Goal: Use online tool/utility: Utilize a website feature to perform a specific function

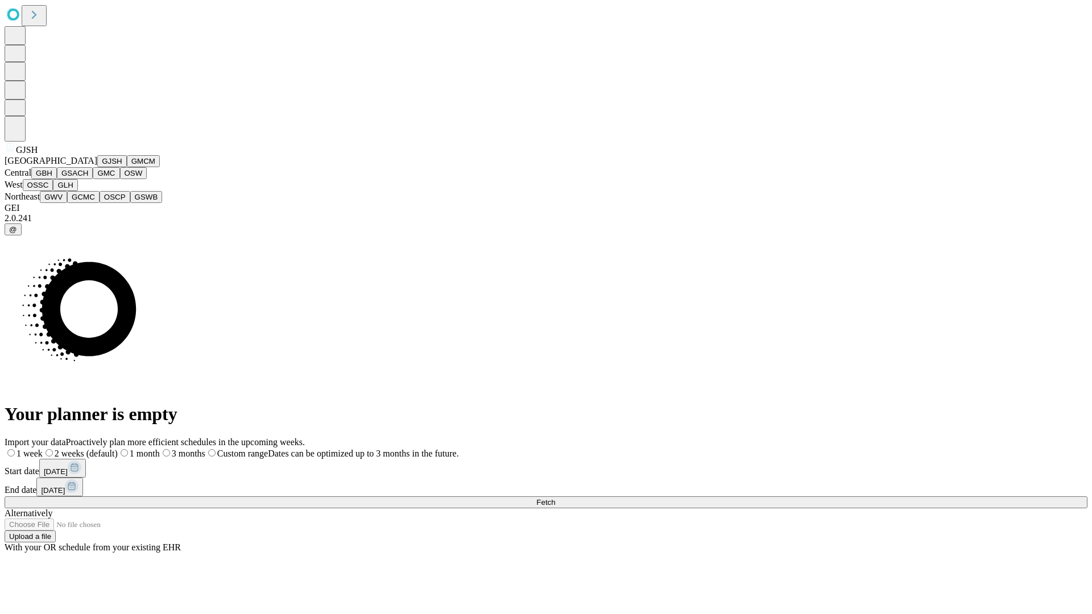
click at [97, 167] on button "GJSH" at bounding box center [112, 161] width 30 height 12
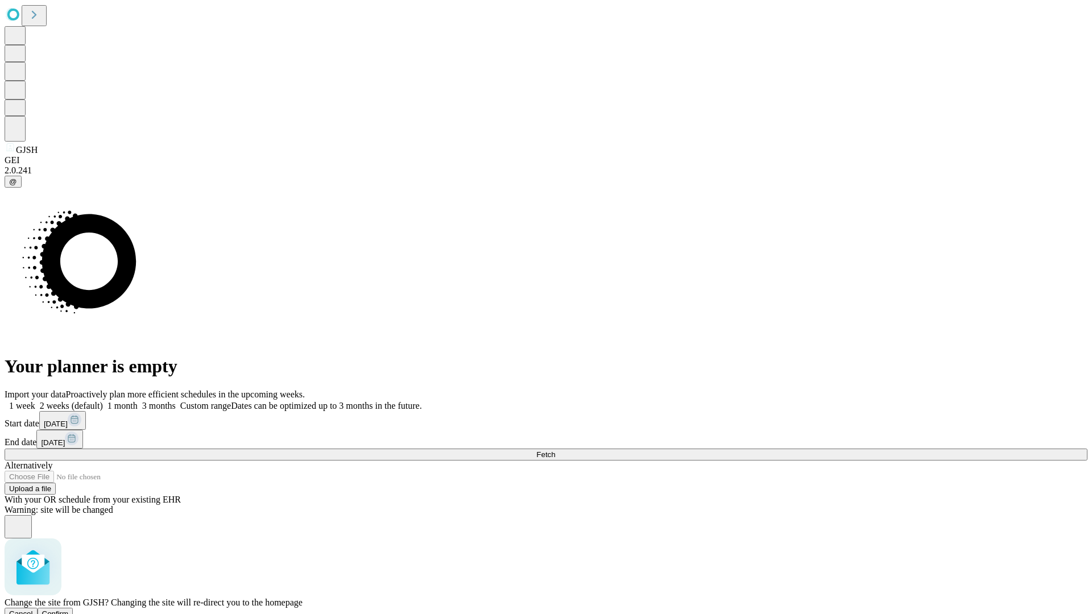
click at [69, 610] on span "Confirm" at bounding box center [55, 614] width 27 height 9
click at [138, 401] on label "1 month" at bounding box center [120, 406] width 35 height 10
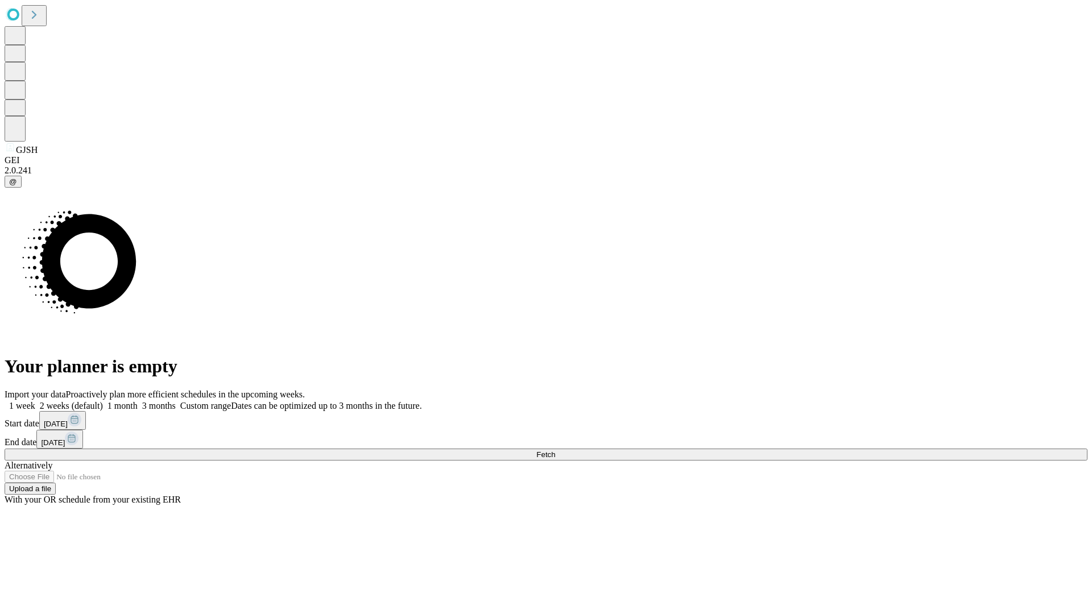
click at [555, 451] on span "Fetch" at bounding box center [545, 455] width 19 height 9
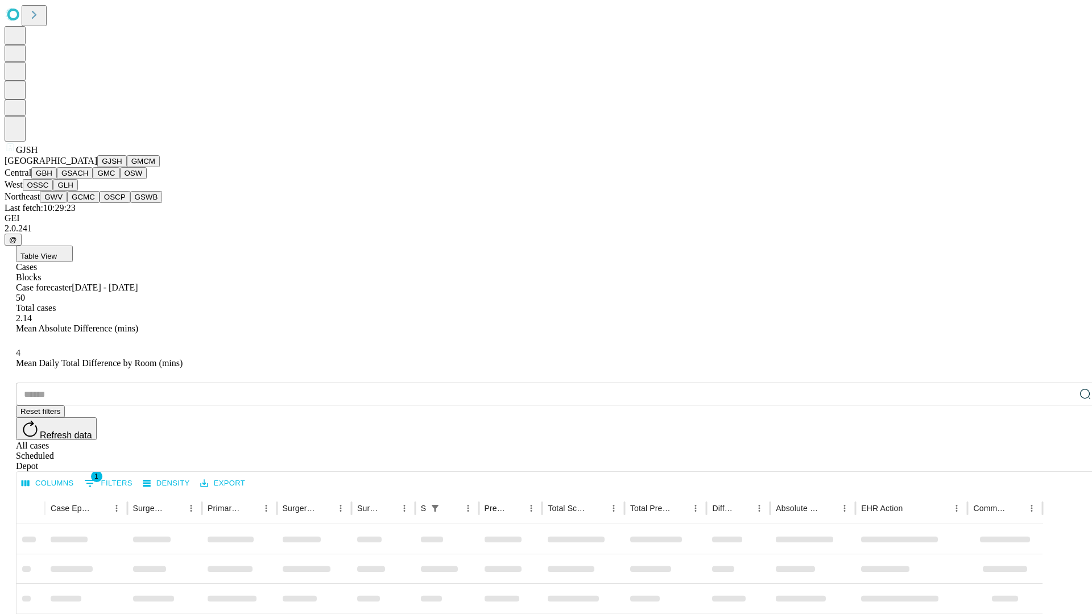
click at [127, 167] on button "GMCM" at bounding box center [143, 161] width 33 height 12
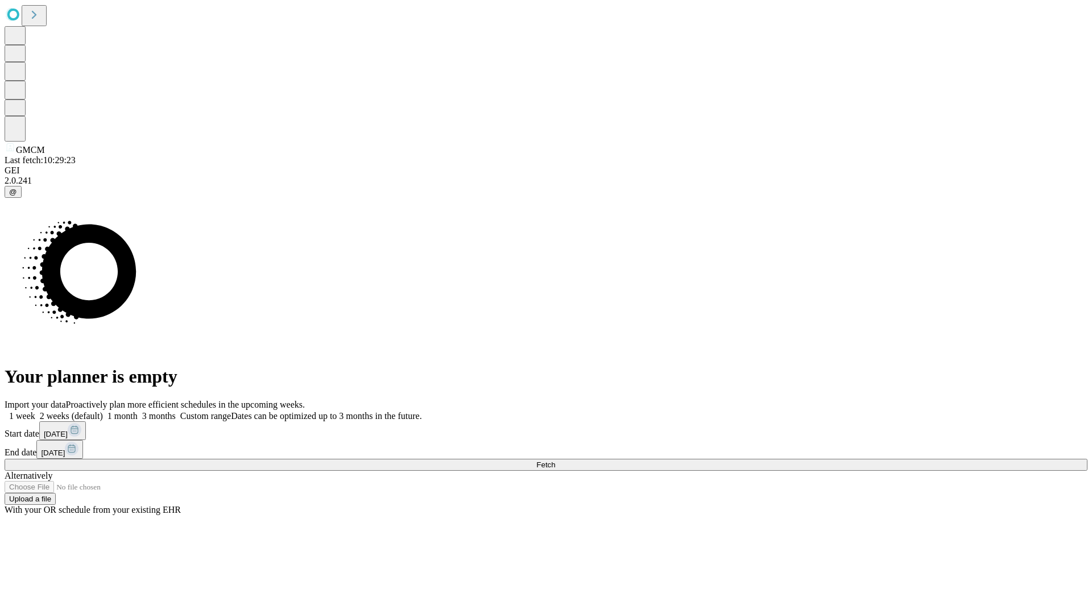
click at [138, 411] on label "1 month" at bounding box center [120, 416] width 35 height 10
click at [555, 461] on span "Fetch" at bounding box center [545, 465] width 19 height 9
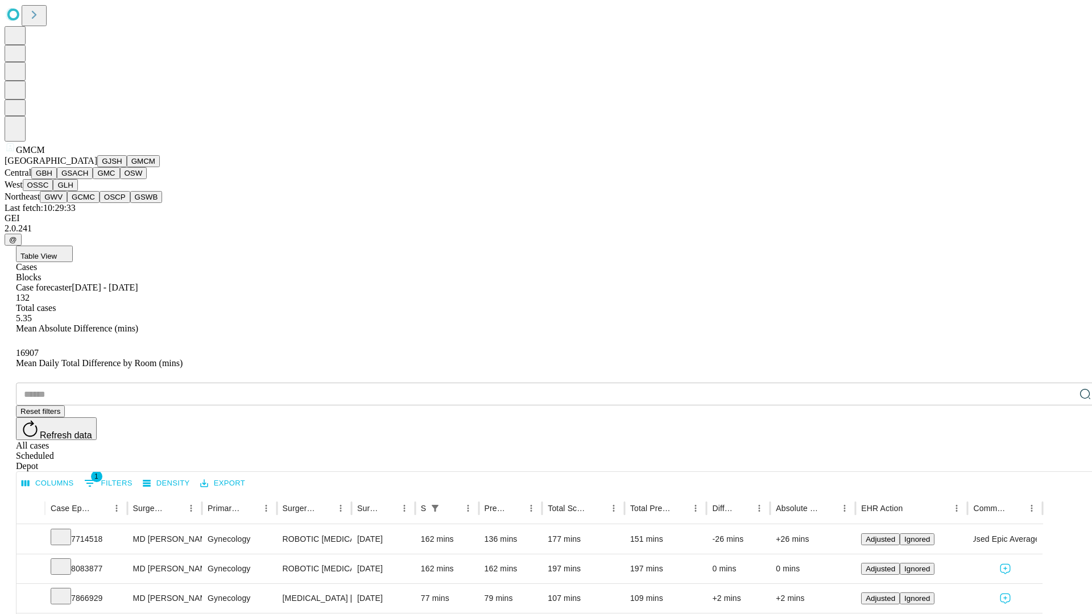
click at [57, 179] on button "GBH" at bounding box center [44, 173] width 26 height 12
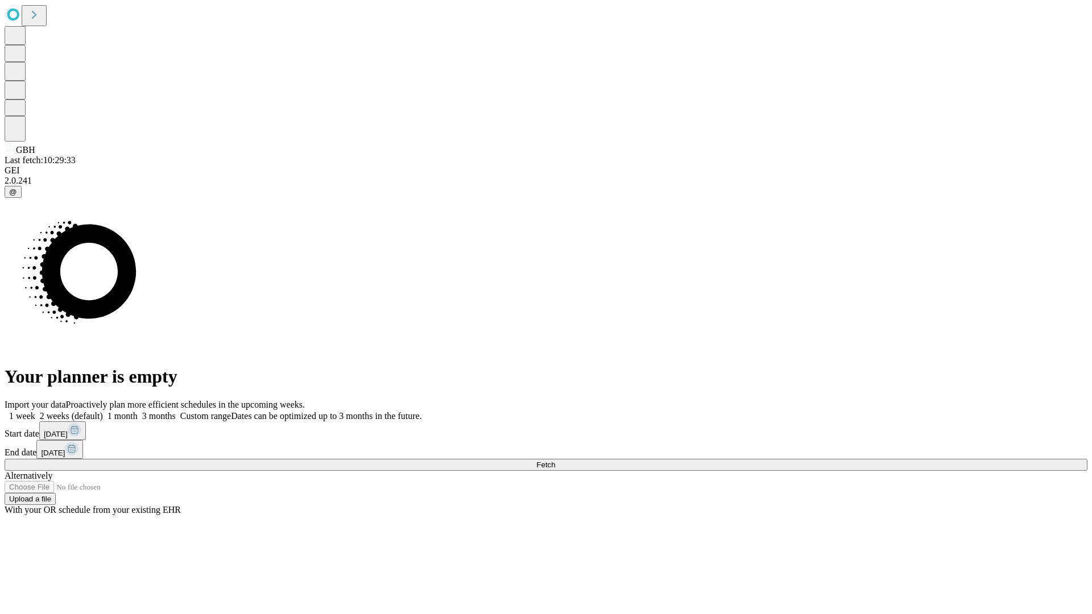
click at [138, 411] on label "1 month" at bounding box center [120, 416] width 35 height 10
click at [555, 461] on span "Fetch" at bounding box center [545, 465] width 19 height 9
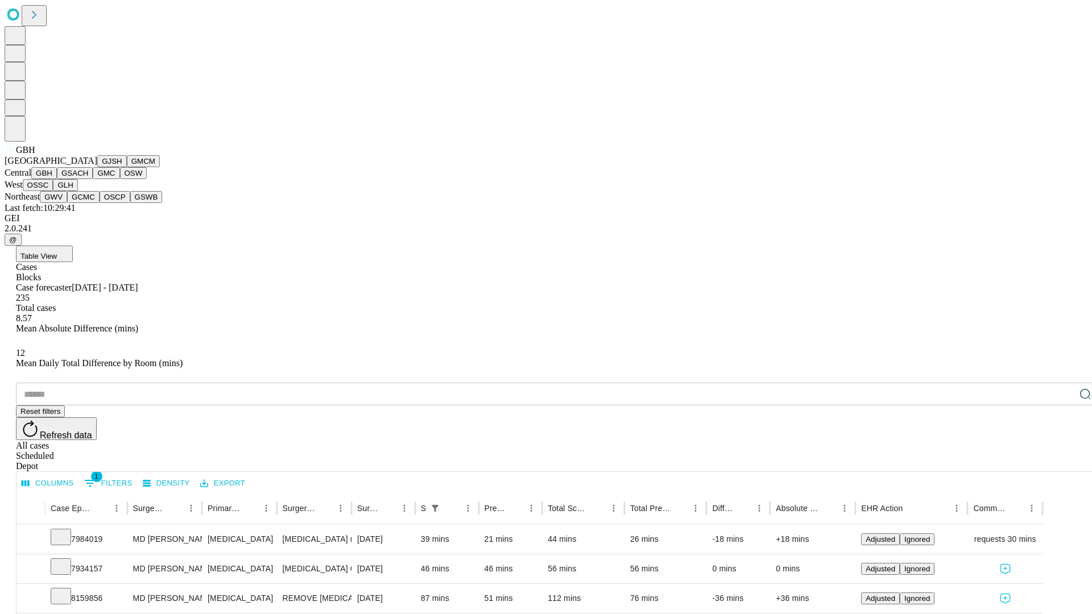
click at [88, 179] on button "GSACH" at bounding box center [75, 173] width 36 height 12
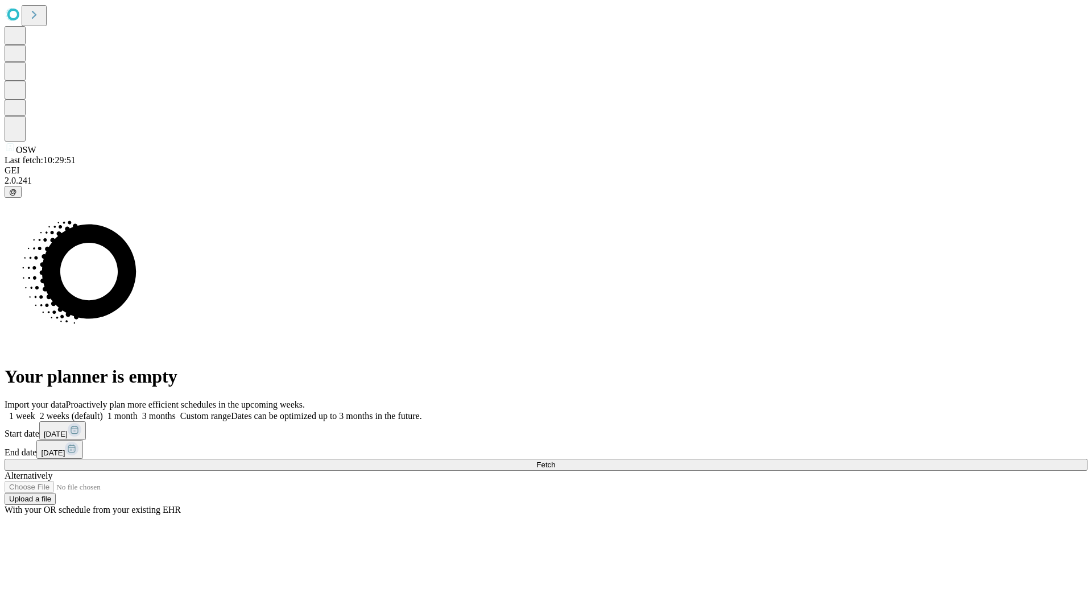
click at [138, 411] on label "1 month" at bounding box center [120, 416] width 35 height 10
click at [555, 461] on span "Fetch" at bounding box center [545, 465] width 19 height 9
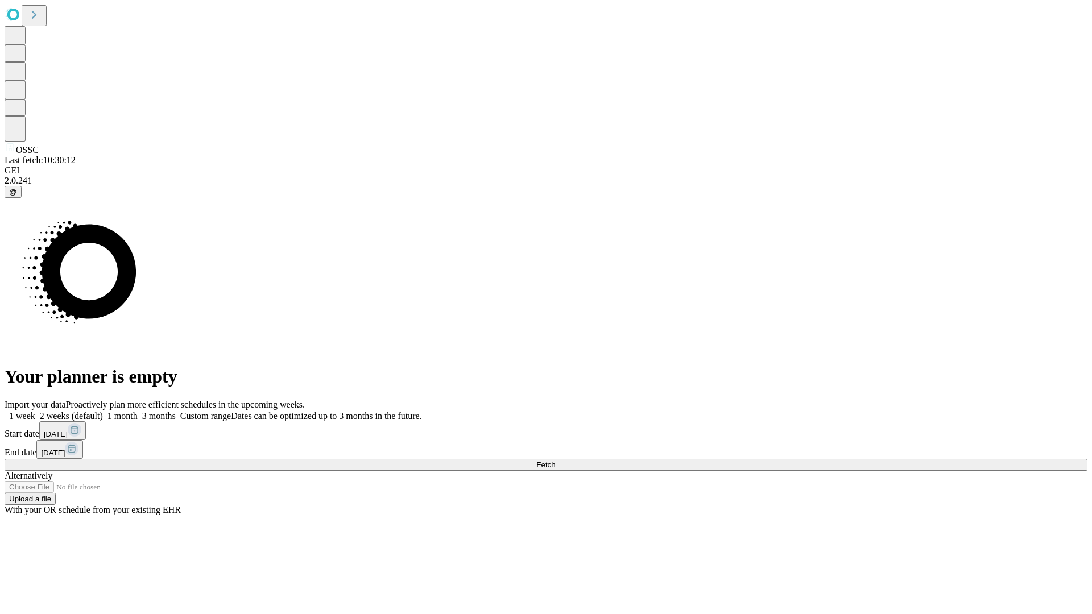
click at [138, 411] on label "1 month" at bounding box center [120, 416] width 35 height 10
click at [555, 461] on span "Fetch" at bounding box center [545, 465] width 19 height 9
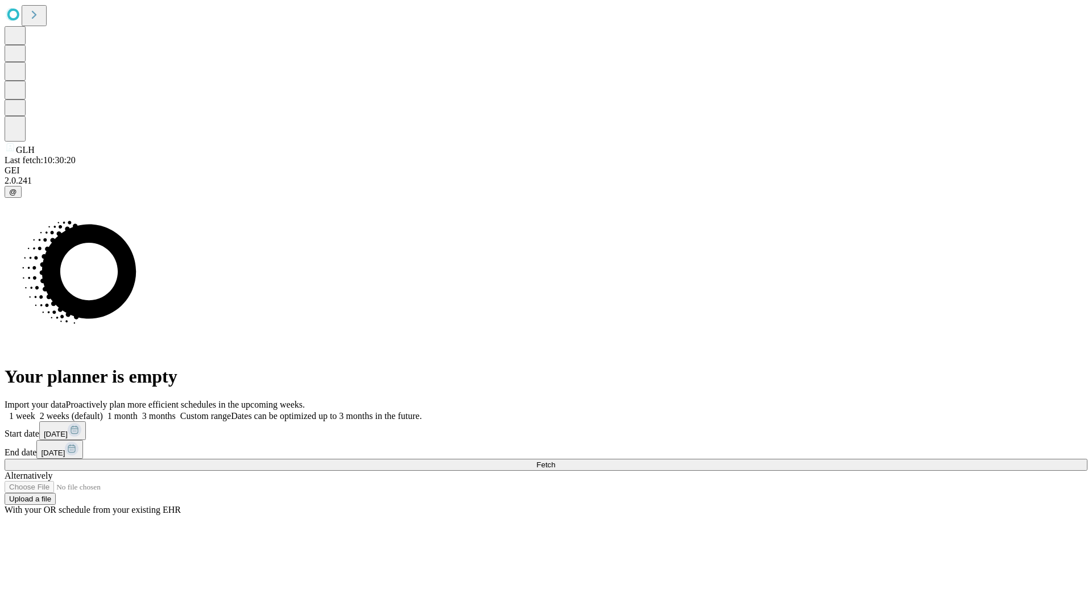
click at [138, 411] on label "1 month" at bounding box center [120, 416] width 35 height 10
click at [555, 461] on span "Fetch" at bounding box center [545, 465] width 19 height 9
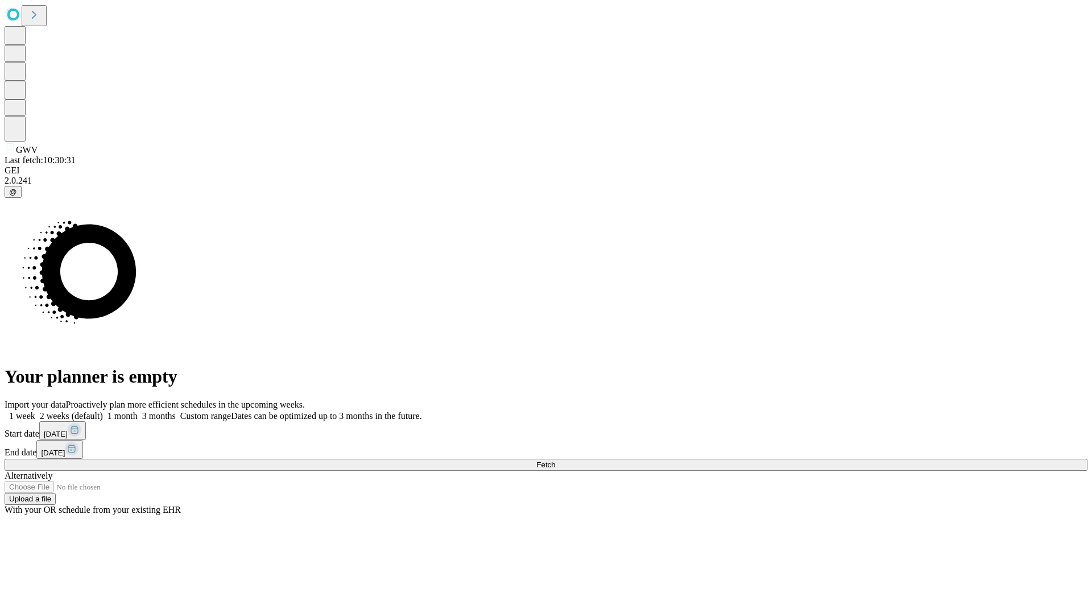
click at [138, 411] on label "1 month" at bounding box center [120, 416] width 35 height 10
click at [555, 461] on span "Fetch" at bounding box center [545, 465] width 19 height 9
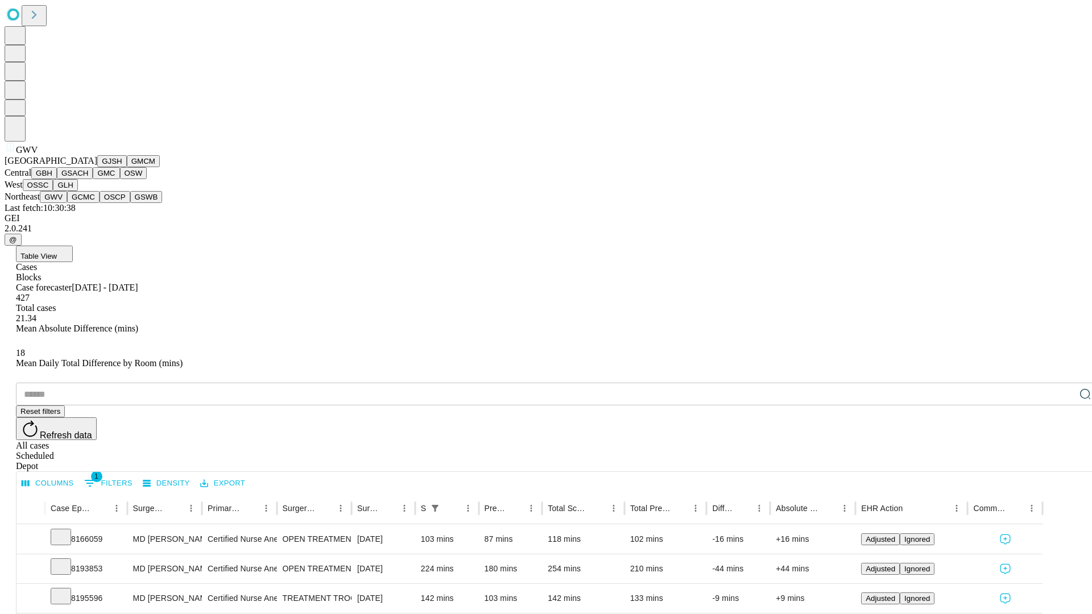
click at [88, 203] on button "GCMC" at bounding box center [83, 197] width 32 height 12
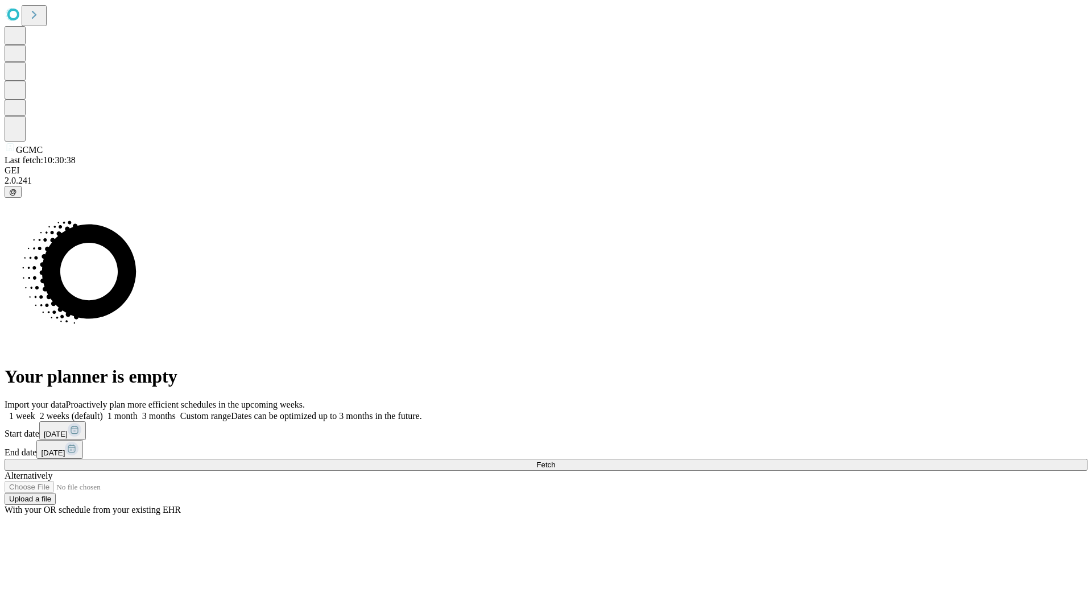
click at [138, 411] on label "1 month" at bounding box center [120, 416] width 35 height 10
click at [555, 461] on span "Fetch" at bounding box center [545, 465] width 19 height 9
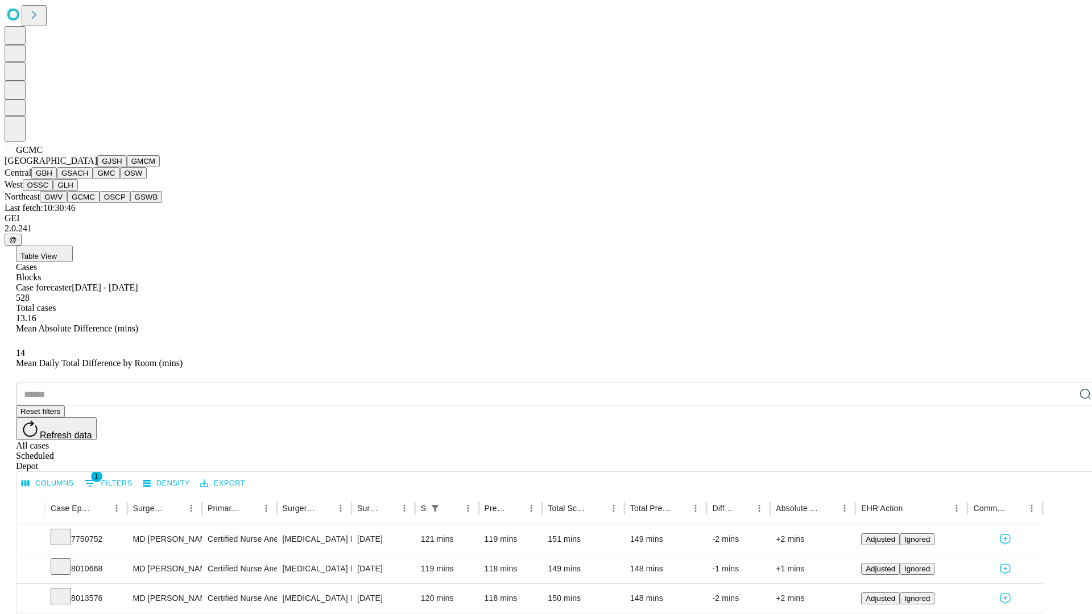
click at [100, 203] on button "OSCP" at bounding box center [115, 197] width 31 height 12
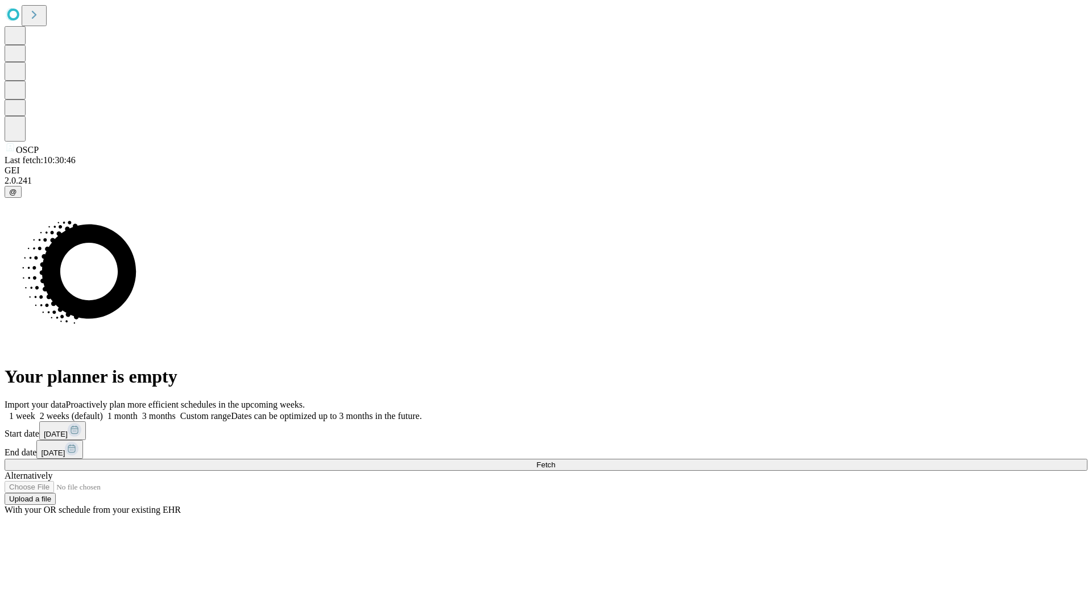
click at [138, 411] on label "1 month" at bounding box center [120, 416] width 35 height 10
click at [555, 461] on span "Fetch" at bounding box center [545, 465] width 19 height 9
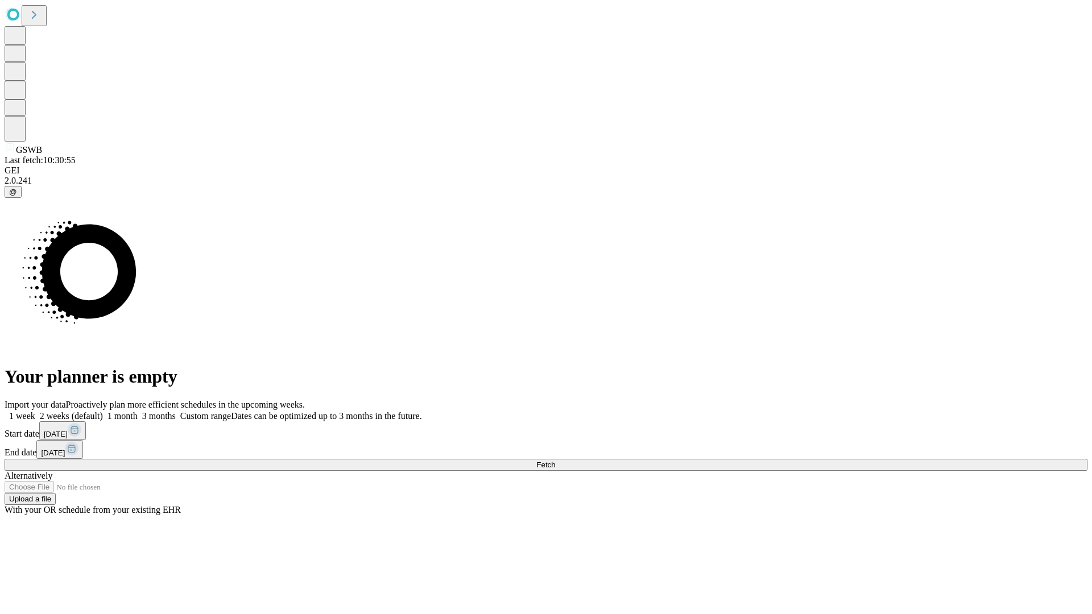
click at [138, 411] on label "1 month" at bounding box center [120, 416] width 35 height 10
click at [555, 461] on span "Fetch" at bounding box center [545, 465] width 19 height 9
